Goal: Task Accomplishment & Management: Complete application form

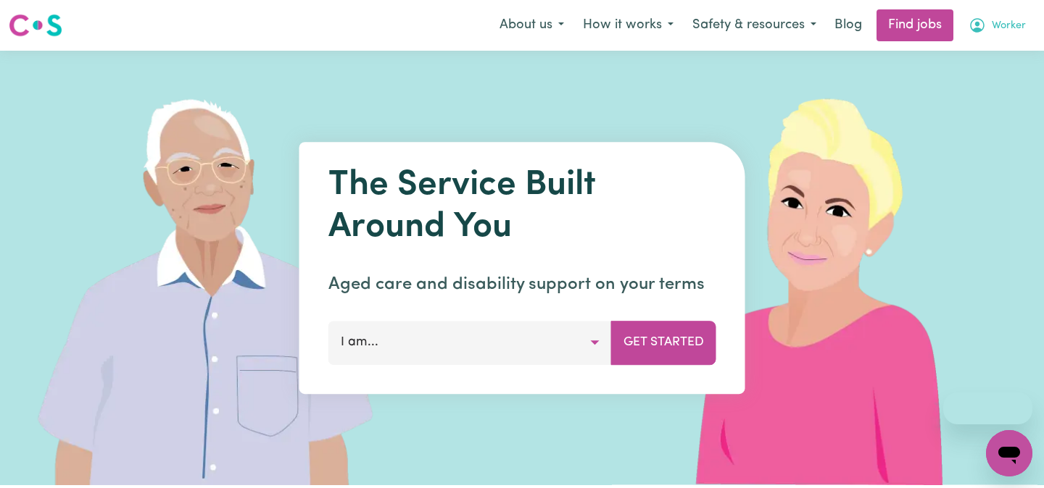
click at [993, 22] on span "Worker" at bounding box center [1008, 26] width 34 height 16
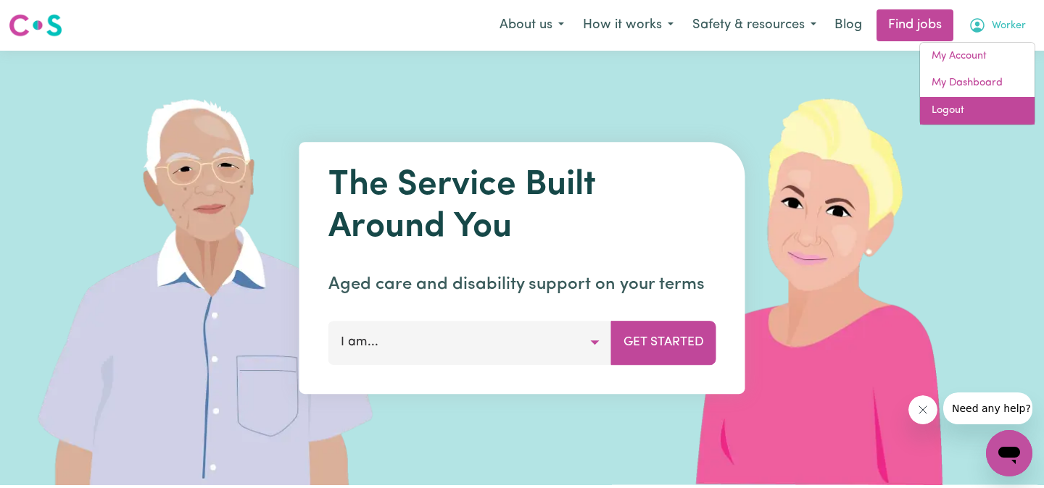
click at [983, 105] on link "Logout" at bounding box center [977, 111] width 114 height 28
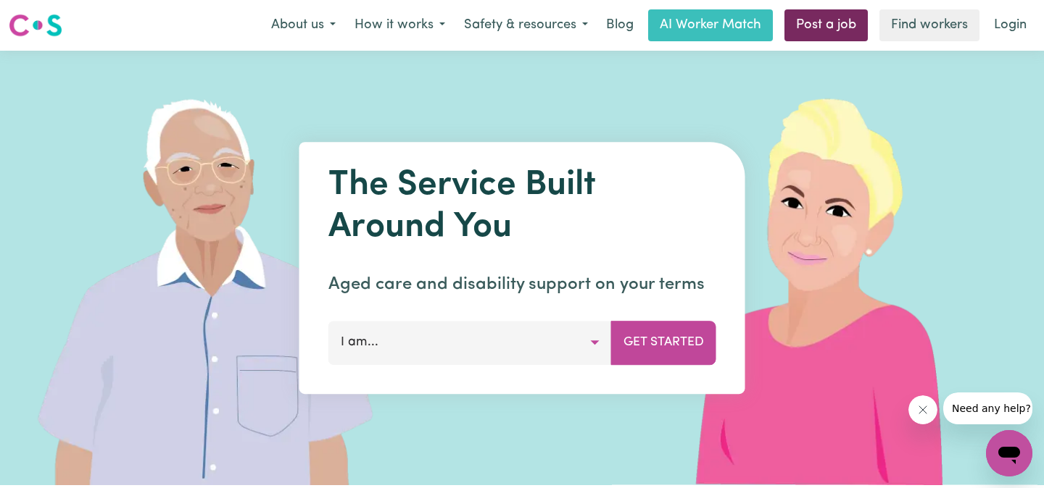
click at [820, 22] on link "Post a job" at bounding box center [825, 25] width 83 height 32
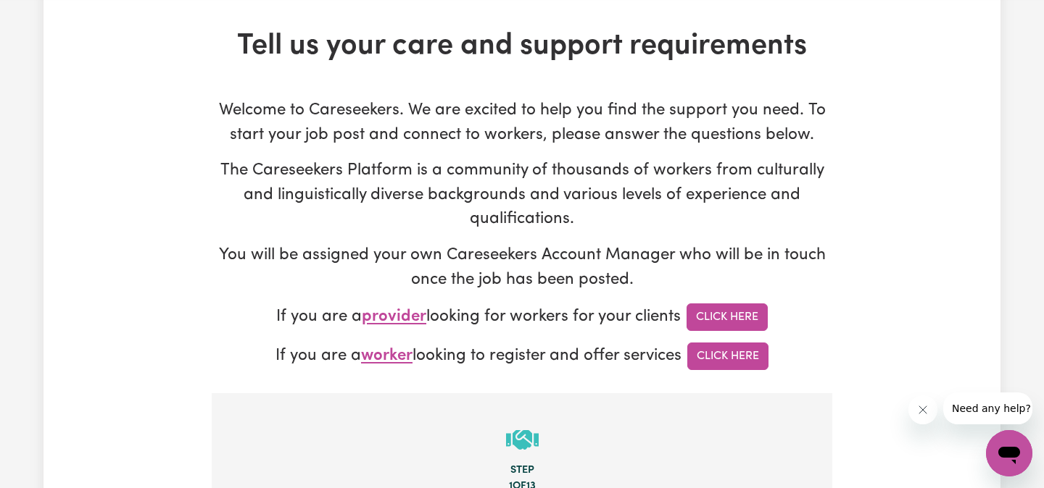
type input "[EMAIL_ADDRESS][DOMAIN_NAME]"
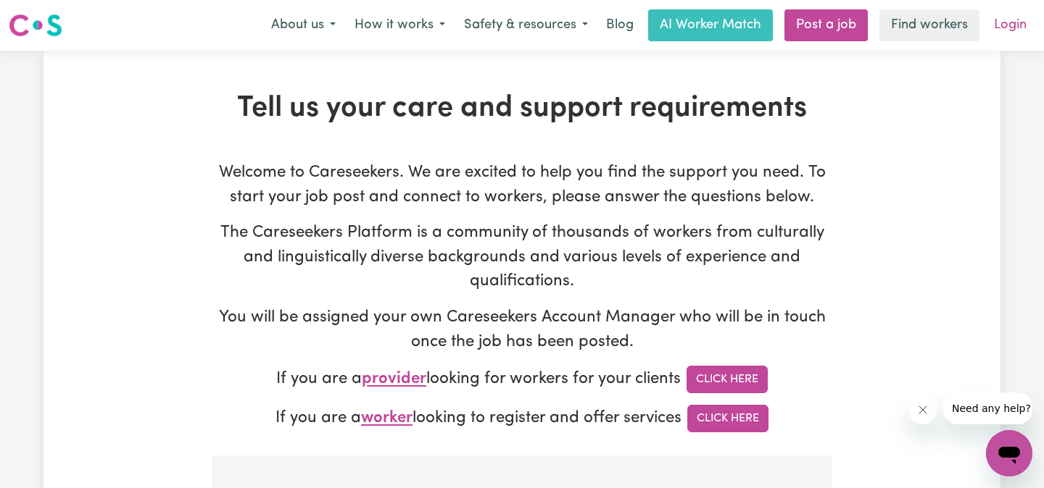
click at [1007, 25] on link "Login" at bounding box center [1010, 25] width 50 height 32
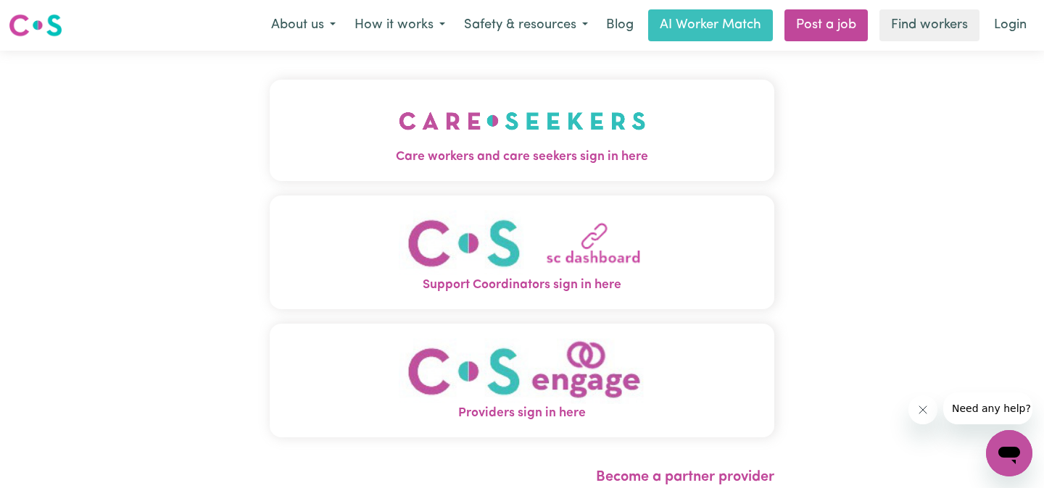
click at [330, 149] on span "Care workers and care seekers sign in here" at bounding box center [522, 157] width 504 height 19
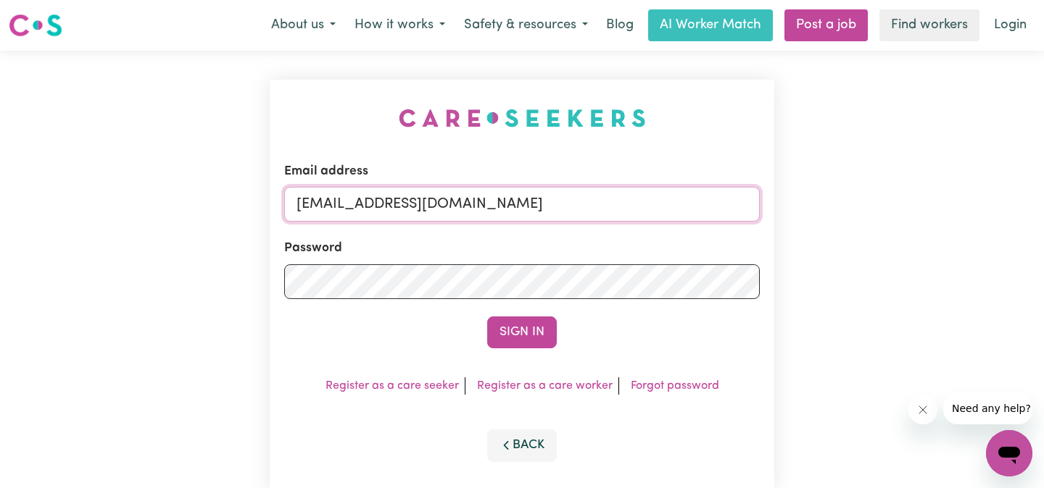
drag, startPoint x: 402, startPoint y: 206, endPoint x: 4, endPoint y: 167, distance: 400.5
click at [4, 167] on div "Email address [EMAIL_ADDRESS][DOMAIN_NAME] Password Sign In Register as a care …" at bounding box center [522, 286] width 1044 height 470
type input "[EMAIL_ADDRESS][DOMAIN_NAME]"
click at [183, 284] on div "Email address [EMAIL_ADDRESS][DOMAIN_NAME] Password Sign In Register as a care …" at bounding box center [522, 286] width 1044 height 470
click at [487, 317] on button "Sign In" at bounding box center [522, 333] width 70 height 32
